Goal: Information Seeking & Learning: Learn about a topic

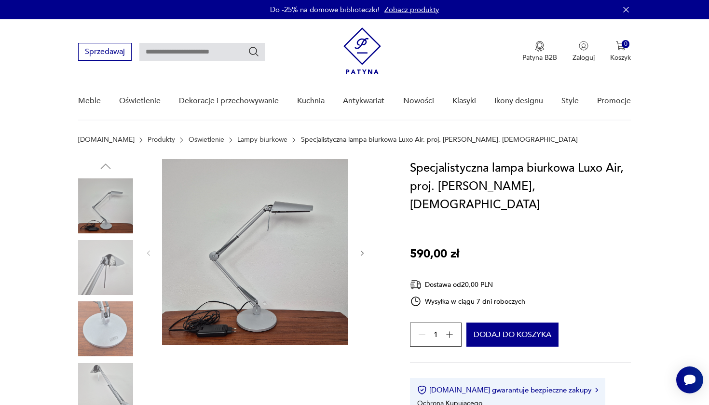
click at [366, 251] on icon "button" at bounding box center [362, 253] width 8 height 8
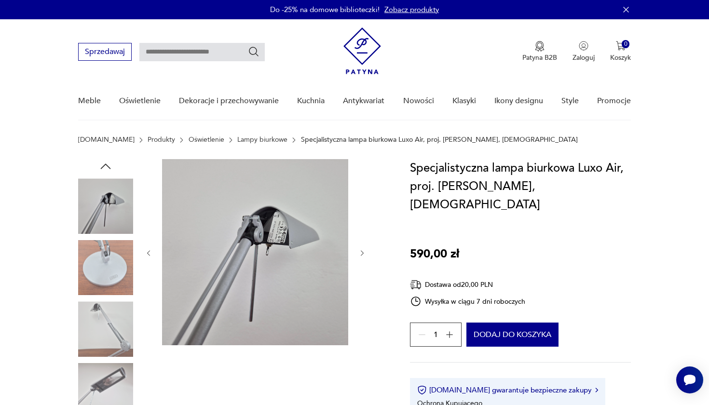
click at [366, 250] on icon "button" at bounding box center [362, 253] width 8 height 8
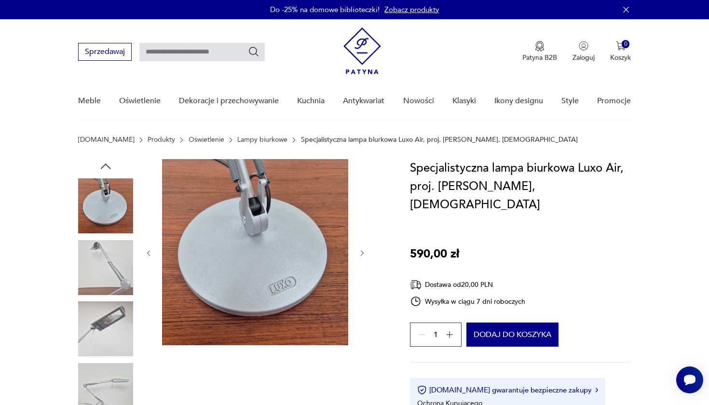
click at [366, 250] on icon "button" at bounding box center [362, 253] width 8 height 8
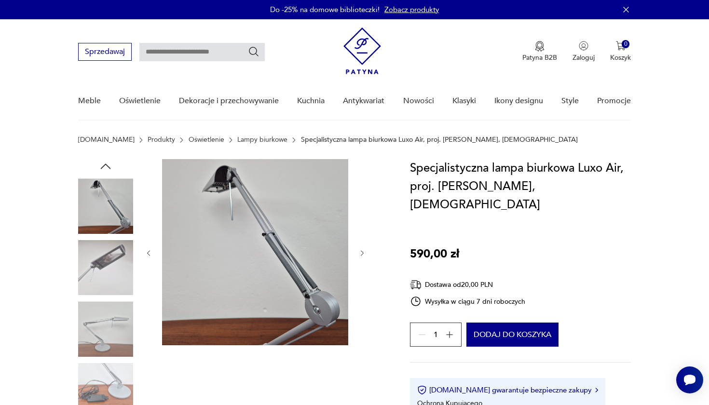
click at [366, 250] on icon "button" at bounding box center [362, 253] width 8 height 8
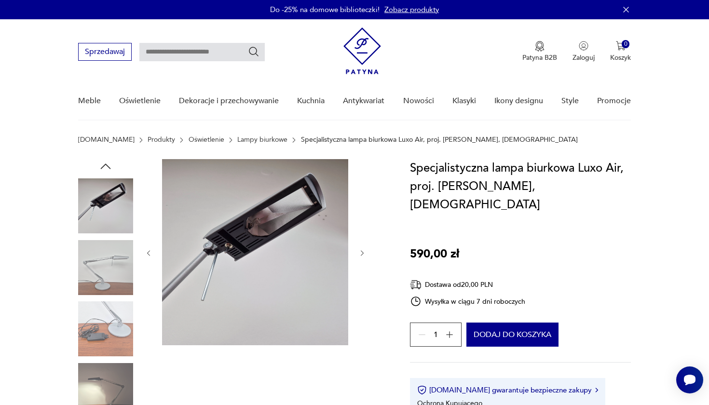
click at [366, 250] on icon "button" at bounding box center [362, 253] width 8 height 8
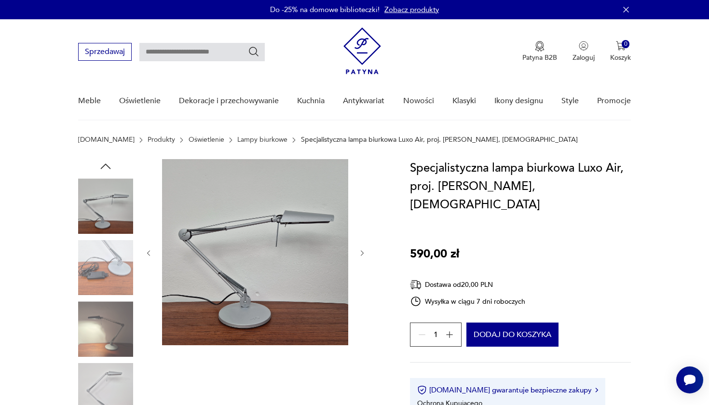
click at [366, 250] on icon "button" at bounding box center [362, 253] width 8 height 8
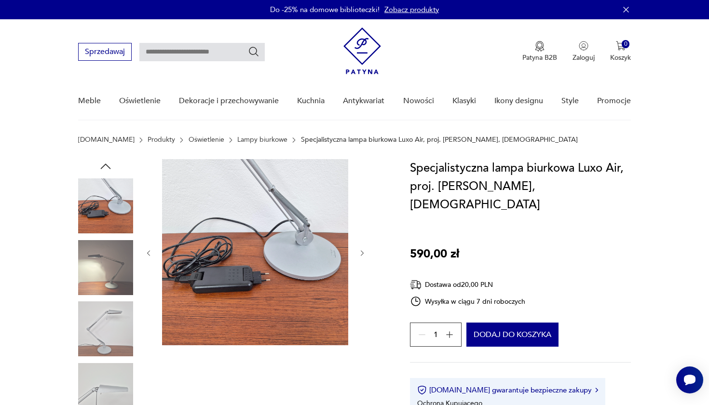
click at [366, 250] on icon "button" at bounding box center [362, 253] width 8 height 8
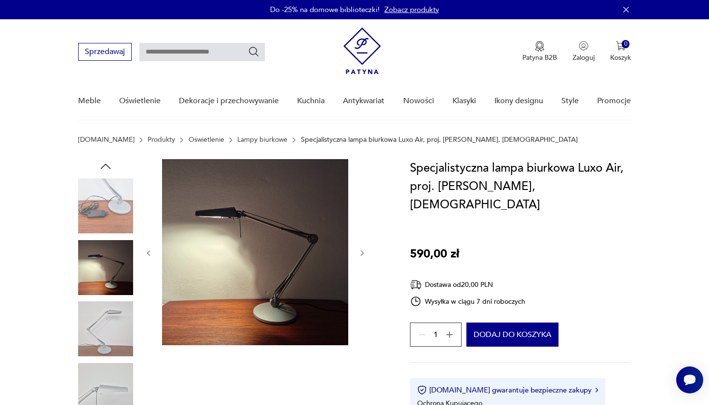
click at [366, 250] on icon "button" at bounding box center [362, 253] width 8 height 8
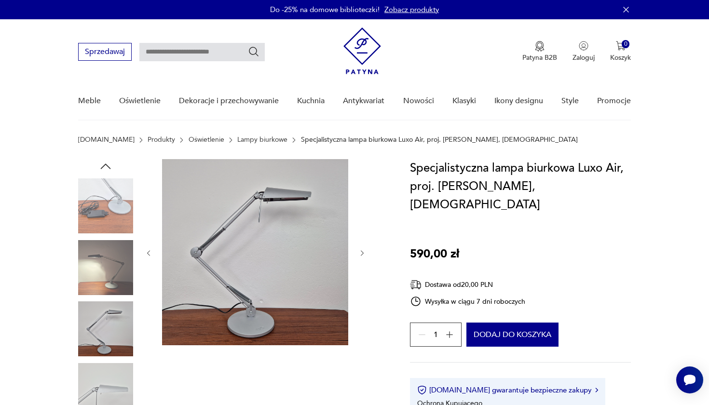
click at [366, 250] on icon "button" at bounding box center [362, 253] width 8 height 8
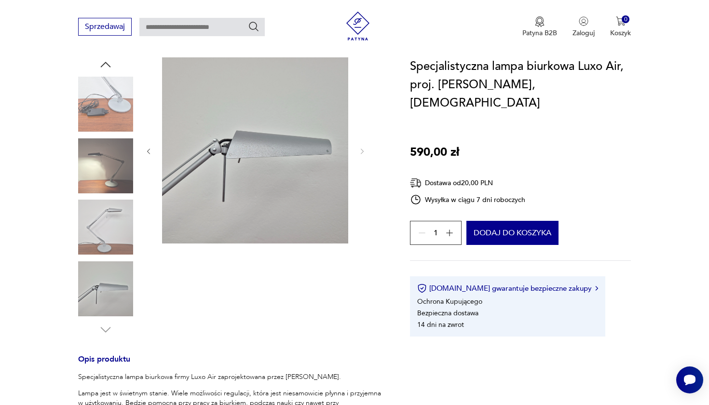
scroll to position [72, 0]
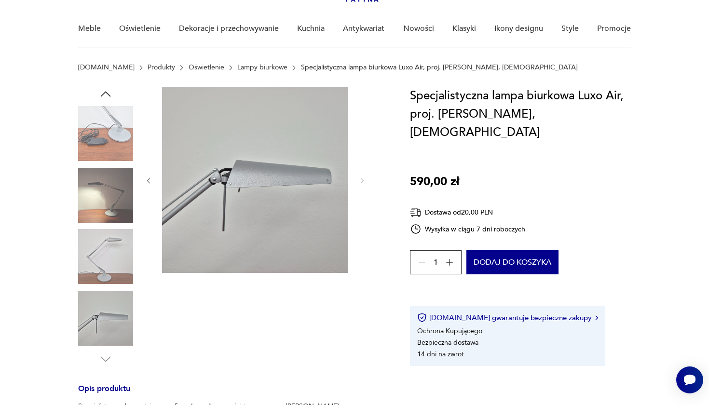
click at [102, 239] on img at bounding box center [105, 256] width 55 height 55
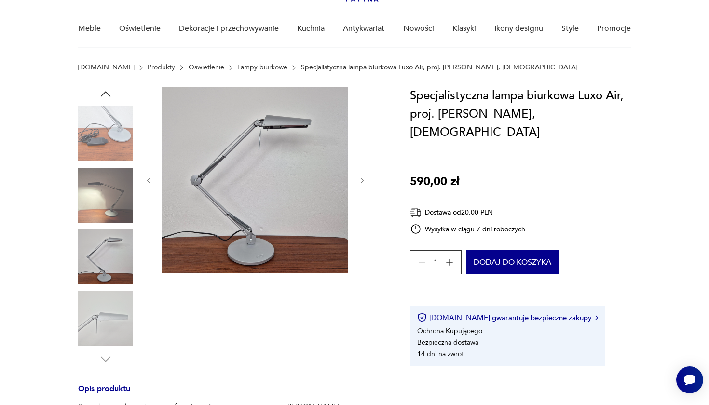
click at [106, 291] on img at bounding box center [105, 318] width 55 height 55
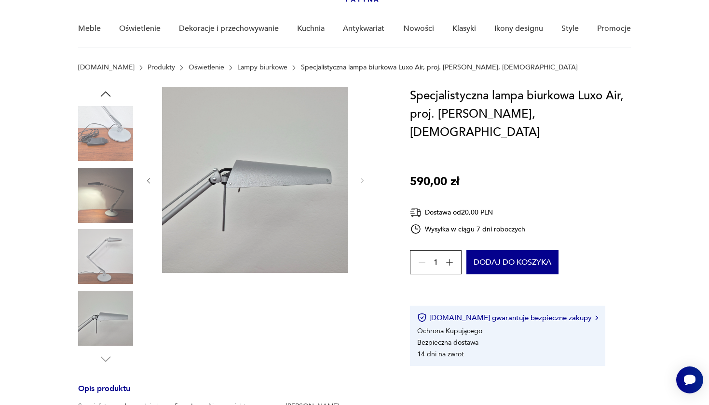
click at [119, 215] on img at bounding box center [105, 195] width 55 height 55
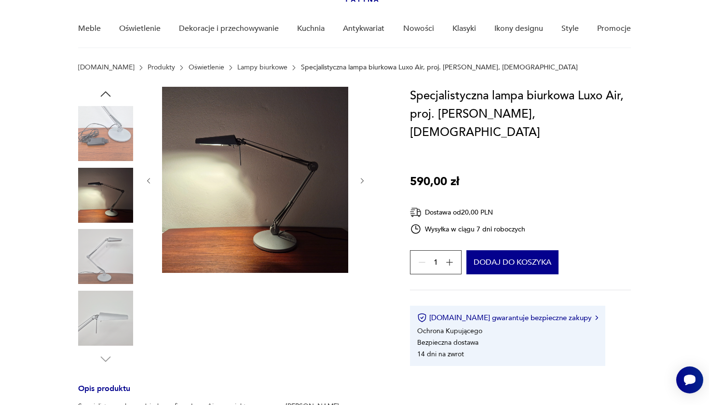
click at [122, 157] on img at bounding box center [105, 133] width 55 height 55
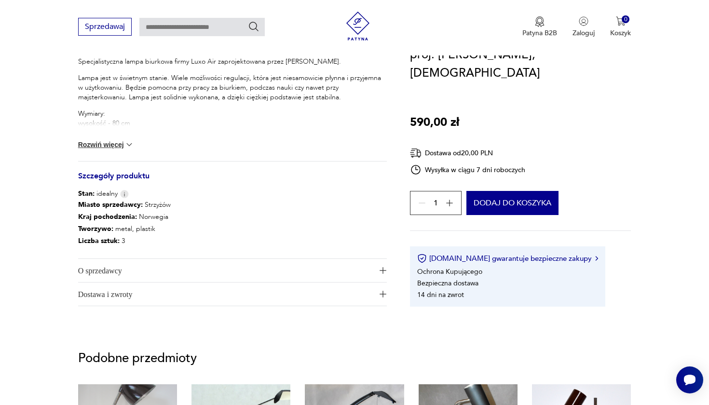
scroll to position [422, 0]
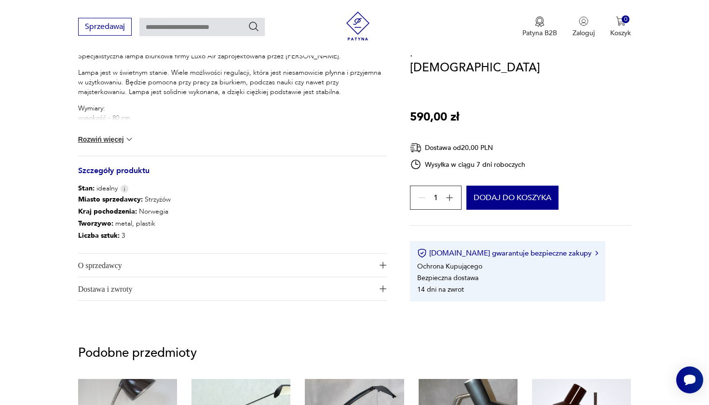
click at [103, 140] on button "Rozwiń więcej" at bounding box center [106, 140] width 56 height 10
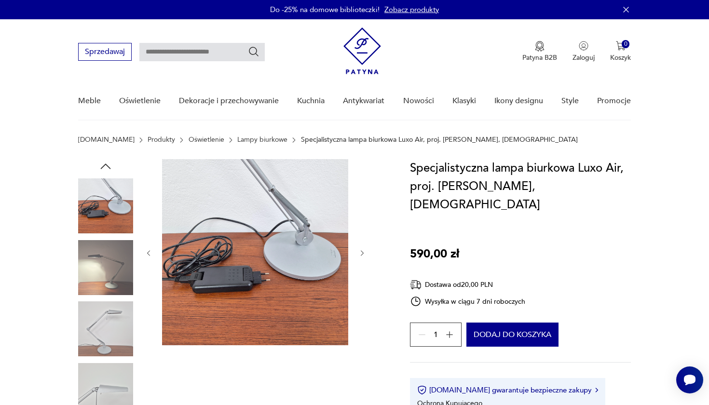
scroll to position [0, 0]
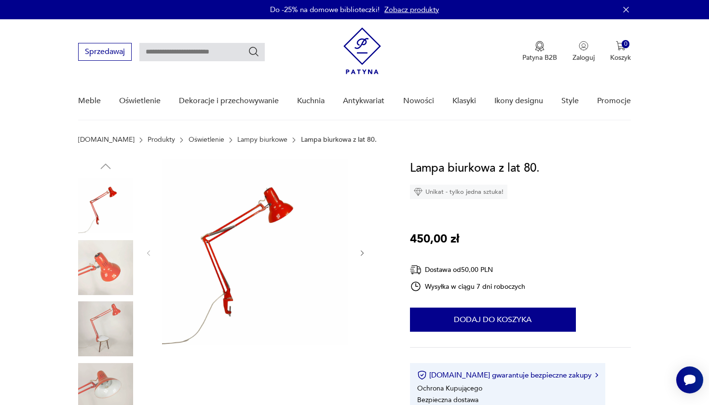
click at [98, 270] on img at bounding box center [105, 267] width 55 height 55
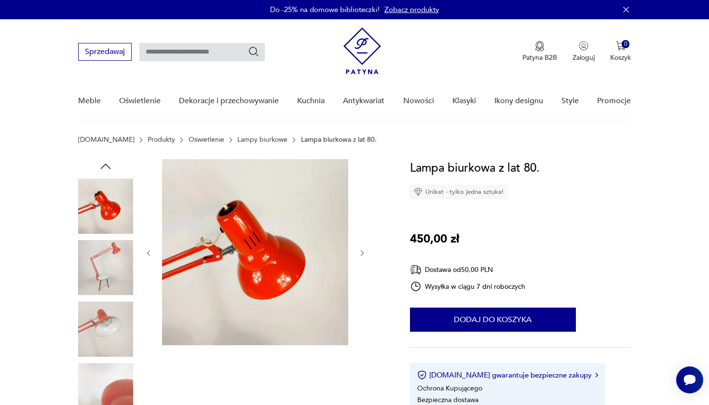
click at [98, 317] on img at bounding box center [105, 328] width 55 height 55
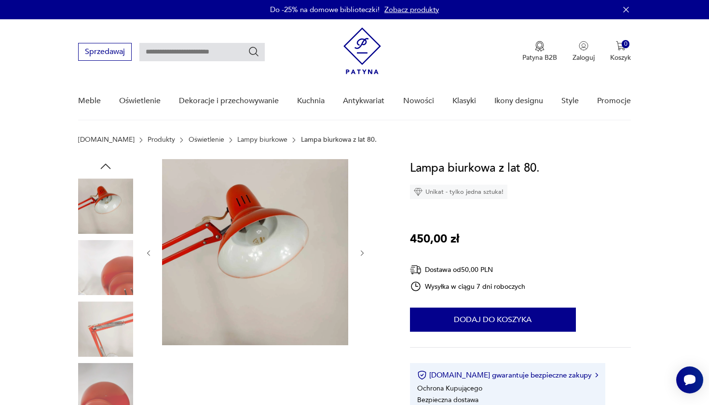
click at [110, 213] on img at bounding box center [105, 205] width 55 height 55
click at [109, 255] on img at bounding box center [105, 267] width 55 height 55
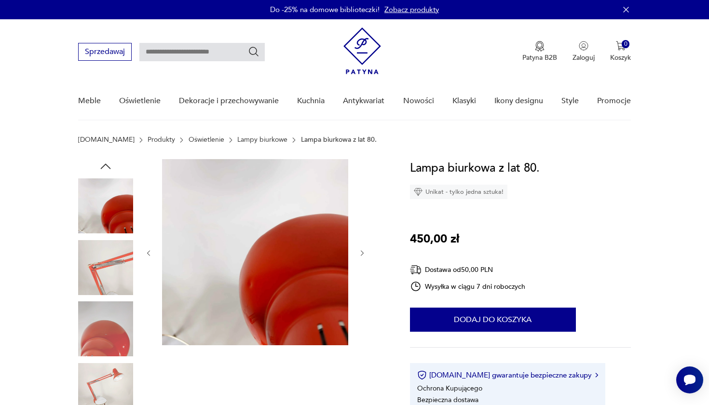
click at [117, 302] on img at bounding box center [105, 328] width 55 height 55
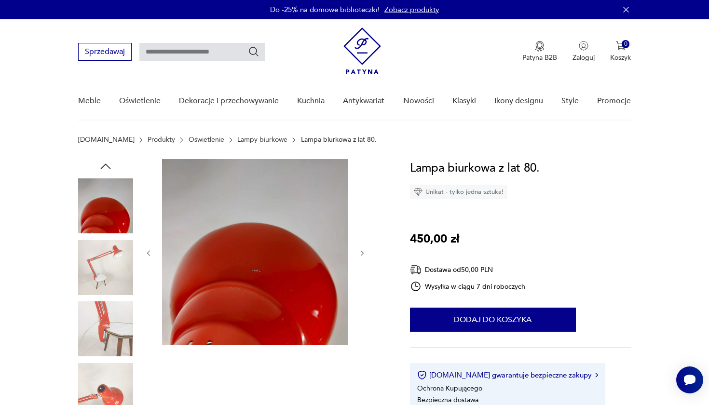
click at [117, 329] on img at bounding box center [105, 328] width 55 height 55
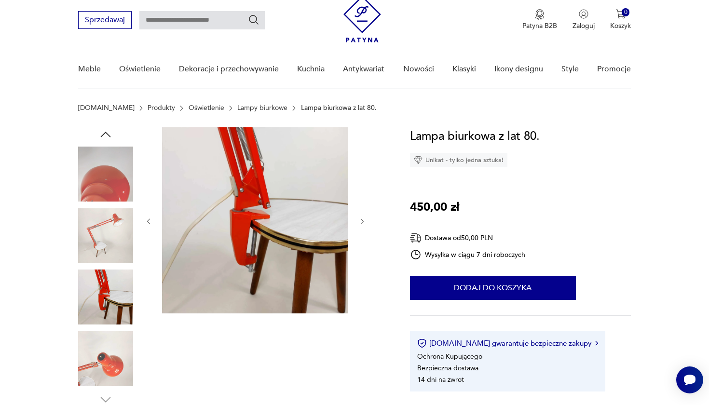
scroll to position [32, 0]
click at [121, 356] on img at bounding box center [105, 358] width 55 height 55
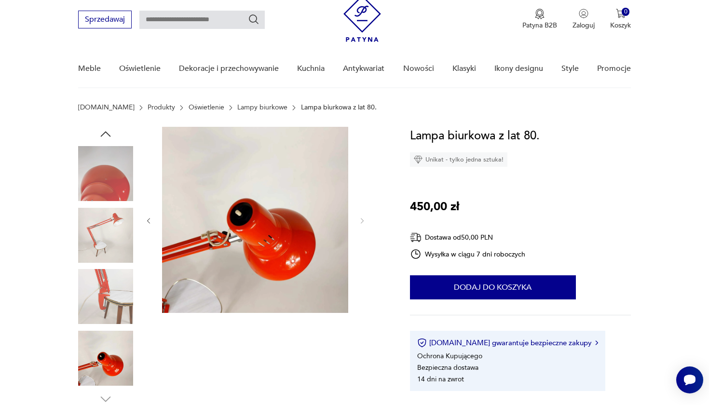
click at [125, 299] on img at bounding box center [105, 296] width 55 height 55
